Goal: Task Accomplishment & Management: Use online tool/utility

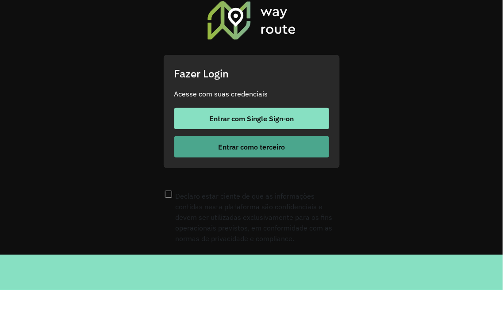
click at [235, 151] on span "Entrar como terceiro" at bounding box center [251, 146] width 67 height 7
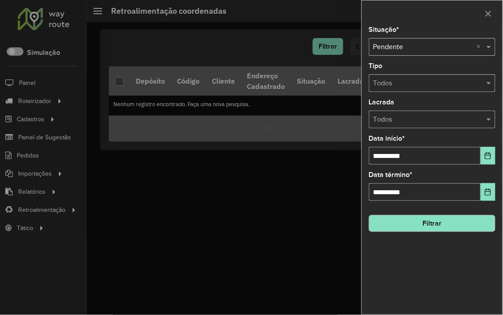
click at [40, 219] on div at bounding box center [251, 157] width 503 height 315
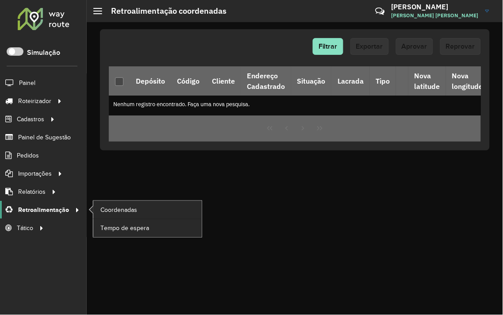
click at [41, 211] on span "Retroalimentação" at bounding box center [43, 209] width 51 height 9
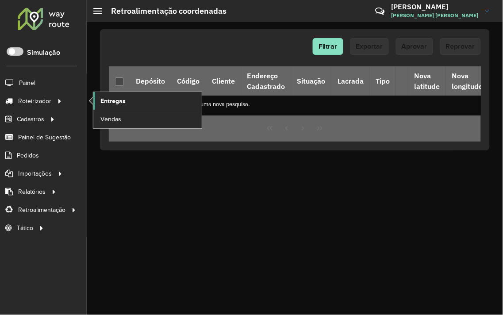
click at [112, 103] on span "Entregas" at bounding box center [112, 100] width 25 height 9
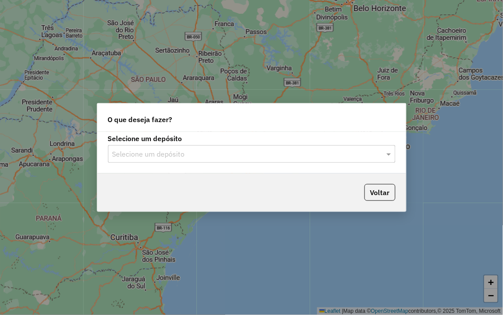
click at [147, 147] on div "Selecione um depósito" at bounding box center [252, 154] width 288 height 18
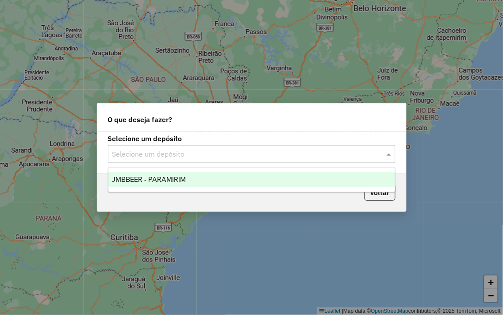
drag, startPoint x: 154, startPoint y: 164, endPoint x: 157, endPoint y: 174, distance: 10.2
click at [154, 167] on body "Aguarde... Pop-up bloqueado! Seu navegador bloqueou automáticamente a abertura …" at bounding box center [251, 157] width 503 height 315
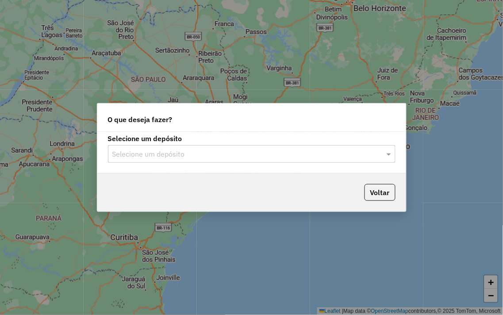
click at [161, 178] on div "Voltar" at bounding box center [251, 193] width 309 height 38
drag, startPoint x: 165, startPoint y: 156, endPoint x: 162, endPoint y: 161, distance: 4.9
click at [164, 156] on input "text" at bounding box center [242, 154] width 261 height 11
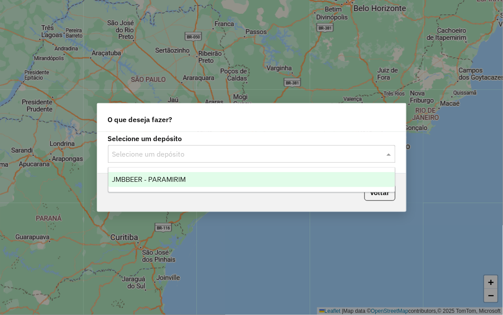
click at [163, 185] on div "JMBBEER - PARAMIRIM" at bounding box center [251, 179] width 287 height 15
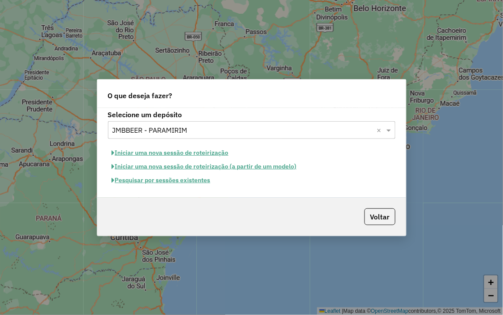
click at [182, 181] on button "Pesquisar por sessões existentes" at bounding box center [161, 181] width 107 height 14
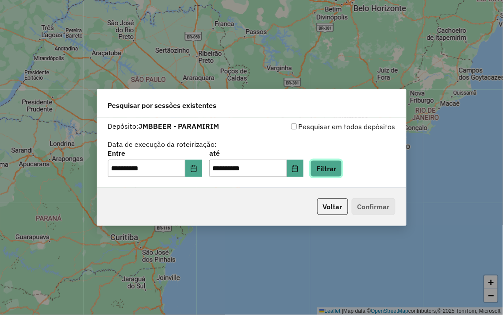
click at [342, 170] on button "Filtrar" at bounding box center [326, 168] width 31 height 17
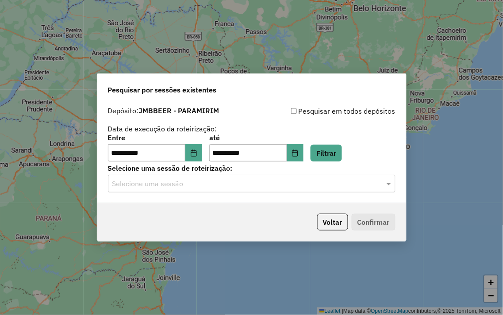
click at [275, 189] on input "text" at bounding box center [242, 184] width 261 height 11
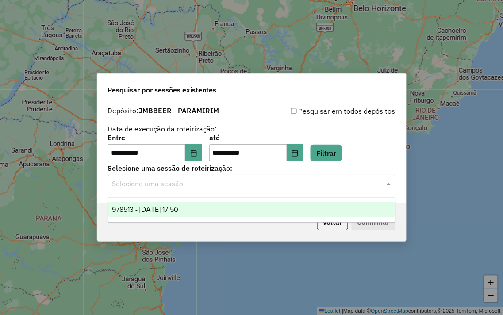
click at [250, 211] on div "978513 - [DATE] 17:50" at bounding box center [251, 209] width 287 height 15
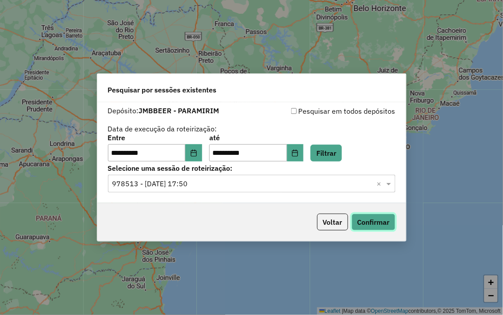
click at [363, 222] on button "Confirmar" at bounding box center [374, 222] width 44 height 17
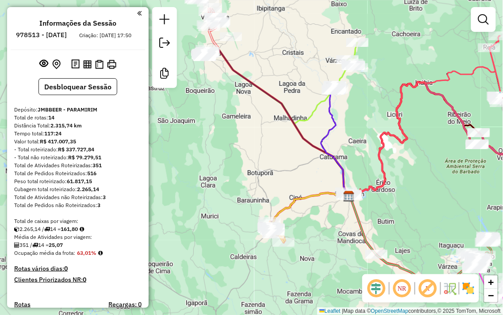
drag, startPoint x: 257, startPoint y: 102, endPoint x: 339, endPoint y: 90, distance: 82.7
click at [339, 90] on div "Janela de atendimento Grade de atendimento Capacidade Transportadoras Veículos …" at bounding box center [251, 157] width 503 height 315
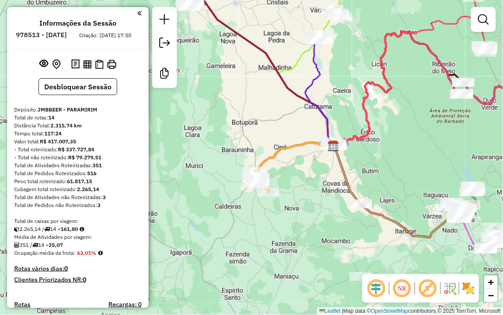
drag, startPoint x: 419, startPoint y: 184, endPoint x: 387, endPoint y: 151, distance: 45.7
click at [387, 151] on div "Janela de atendimento Grade de atendimento Capacidade Transportadoras Veículos …" at bounding box center [251, 157] width 503 height 315
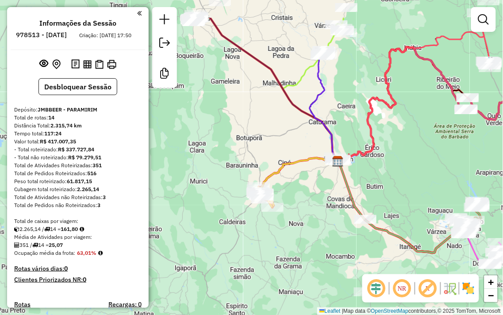
drag, startPoint x: 379, startPoint y: 116, endPoint x: 417, endPoint y: 165, distance: 61.6
click at [417, 165] on div "Janela de atendimento Grade de atendimento Capacidade Transportadoras Veículos …" at bounding box center [251, 157] width 503 height 315
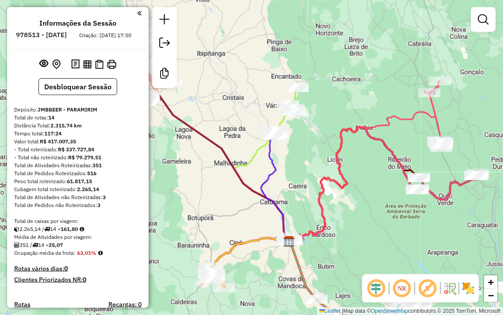
drag, startPoint x: 419, startPoint y: 162, endPoint x: 392, endPoint y: 212, distance: 57.6
click at [372, 240] on div "Janela de atendimento Grade de atendimento Capacidade Transportadoras Veículos …" at bounding box center [251, 157] width 503 height 315
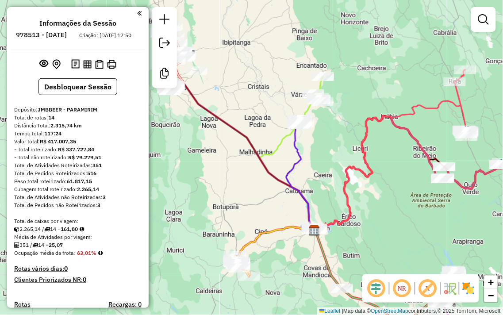
drag, startPoint x: 218, startPoint y: 102, endPoint x: 239, endPoint y: 94, distance: 22.7
click at [239, 94] on div "Janela de atendimento Grade de atendimento Capacidade Transportadoras Veículos …" at bounding box center [251, 157] width 503 height 315
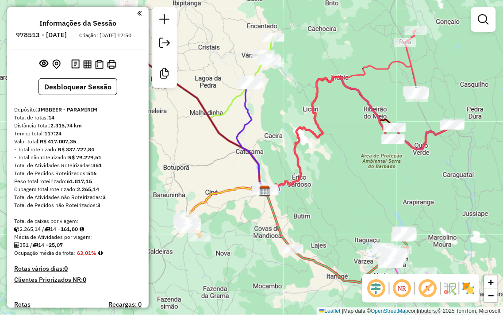
drag, startPoint x: 353, startPoint y: 226, endPoint x: 306, endPoint y: 185, distance: 61.8
click at [307, 186] on div "Janela de atendimento Grade de atendimento Capacidade Transportadoras Veículos …" at bounding box center [251, 157] width 503 height 315
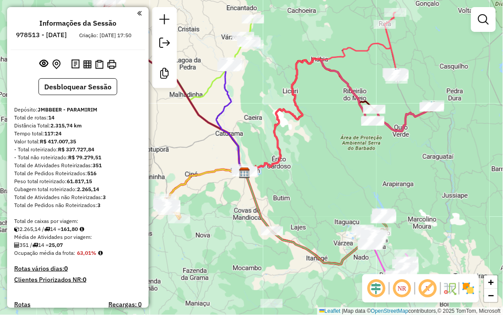
drag, startPoint x: 342, startPoint y: 205, endPoint x: 295, endPoint y: 189, distance: 49.3
click at [295, 189] on div "Janela de atendimento Grade de atendimento Capacidade Transportadoras Veículos …" at bounding box center [251, 157] width 503 height 315
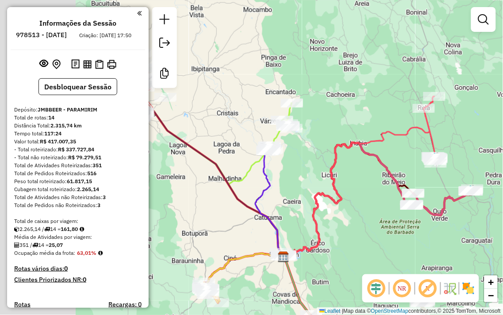
drag, startPoint x: 225, startPoint y: 136, endPoint x: 321, endPoint y: 207, distance: 119.6
click at [321, 207] on div "Janela de atendimento Grade de atendimento Capacidade Transportadoras Veículos …" at bounding box center [251, 157] width 503 height 315
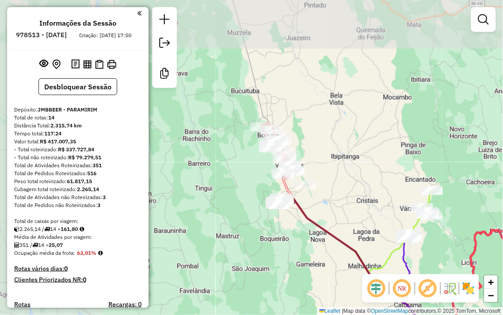
drag, startPoint x: 232, startPoint y: 137, endPoint x: 357, endPoint y: 214, distance: 146.8
click at [357, 214] on div "Janela de atendimento Grade de atendimento Capacidade Transportadoras Veículos …" at bounding box center [251, 157] width 503 height 315
